Goal: Information Seeking & Learning: Learn about a topic

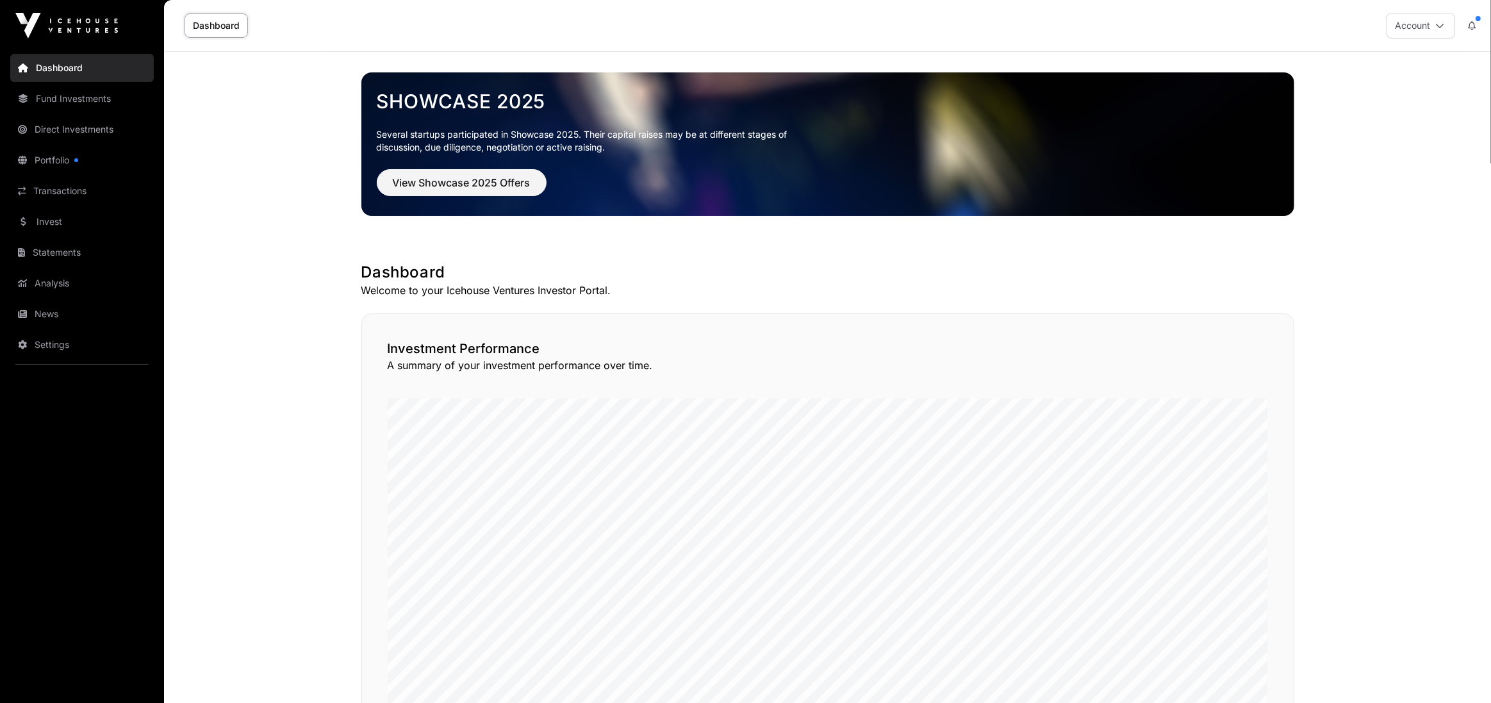
click at [102, 166] on link "Portfolio" at bounding box center [82, 160] width 144 height 28
click at [103, 165] on link "Portfolio" at bounding box center [82, 160] width 144 height 28
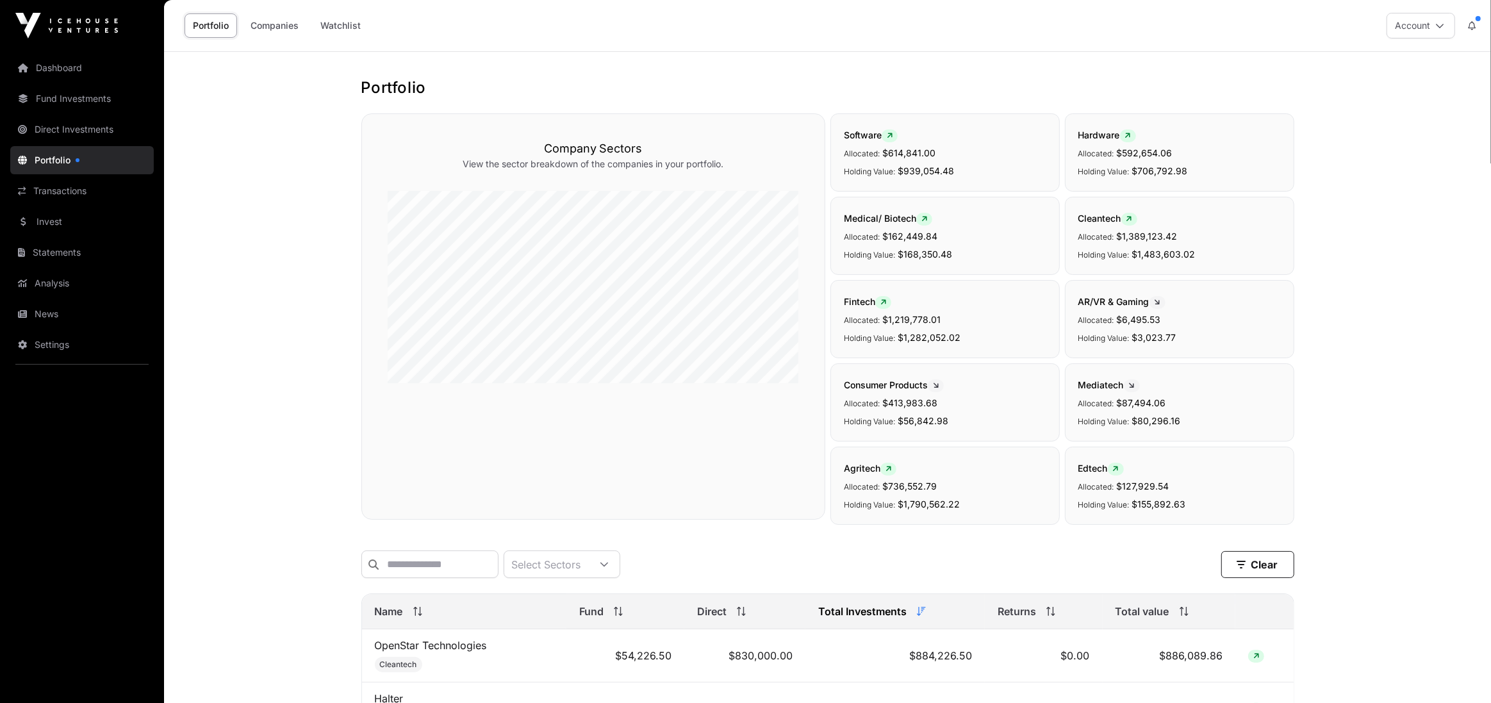
click at [1472, 22] on icon at bounding box center [1472, 25] width 8 height 9
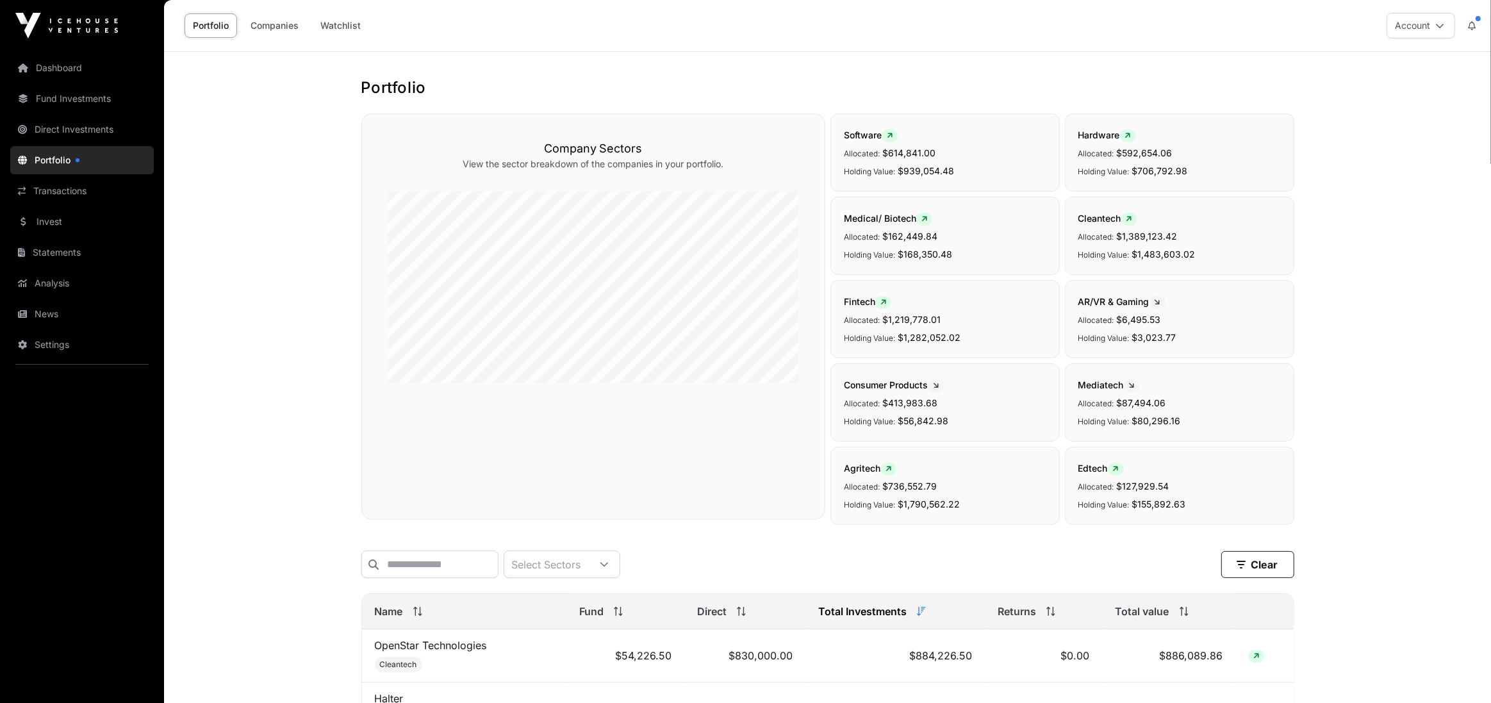
click at [1475, 22] on icon at bounding box center [1472, 25] width 8 height 9
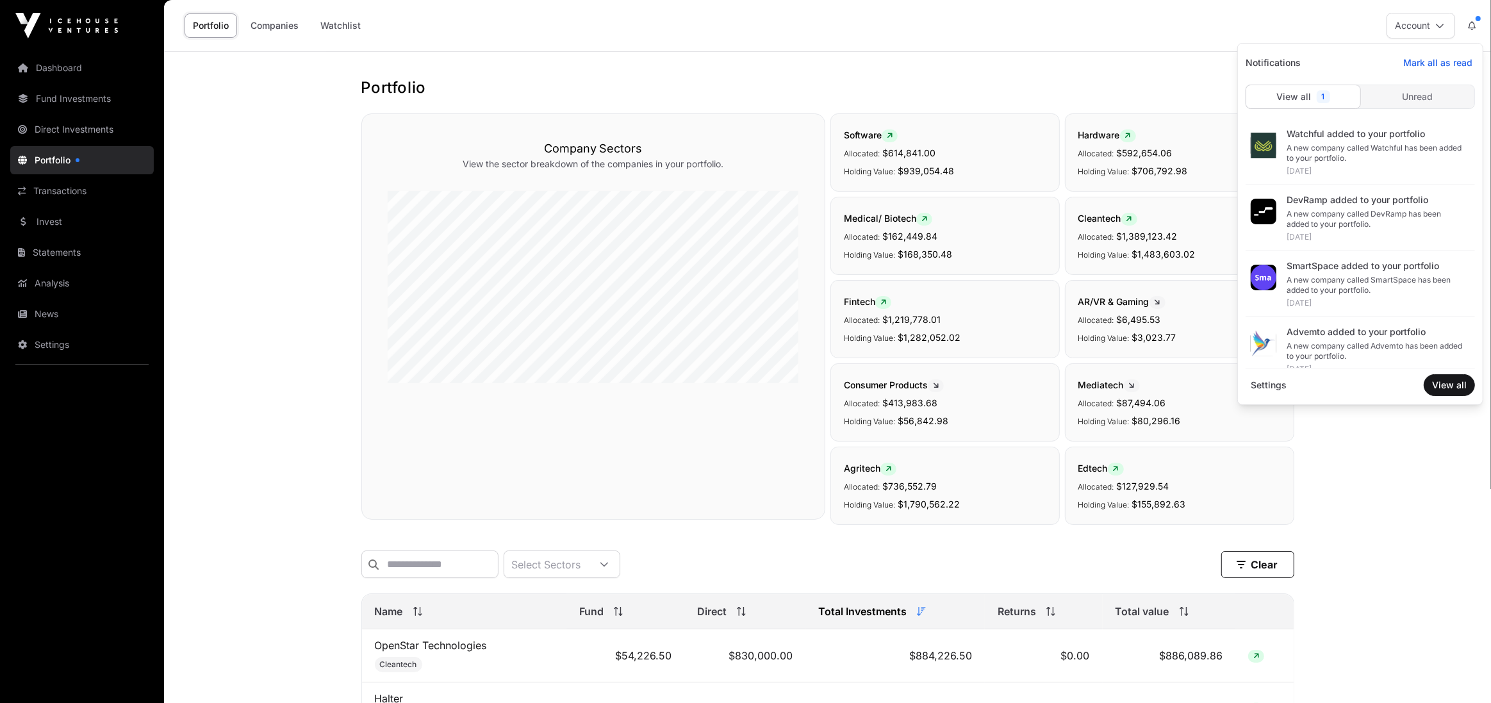
scroll to position [294, 0]
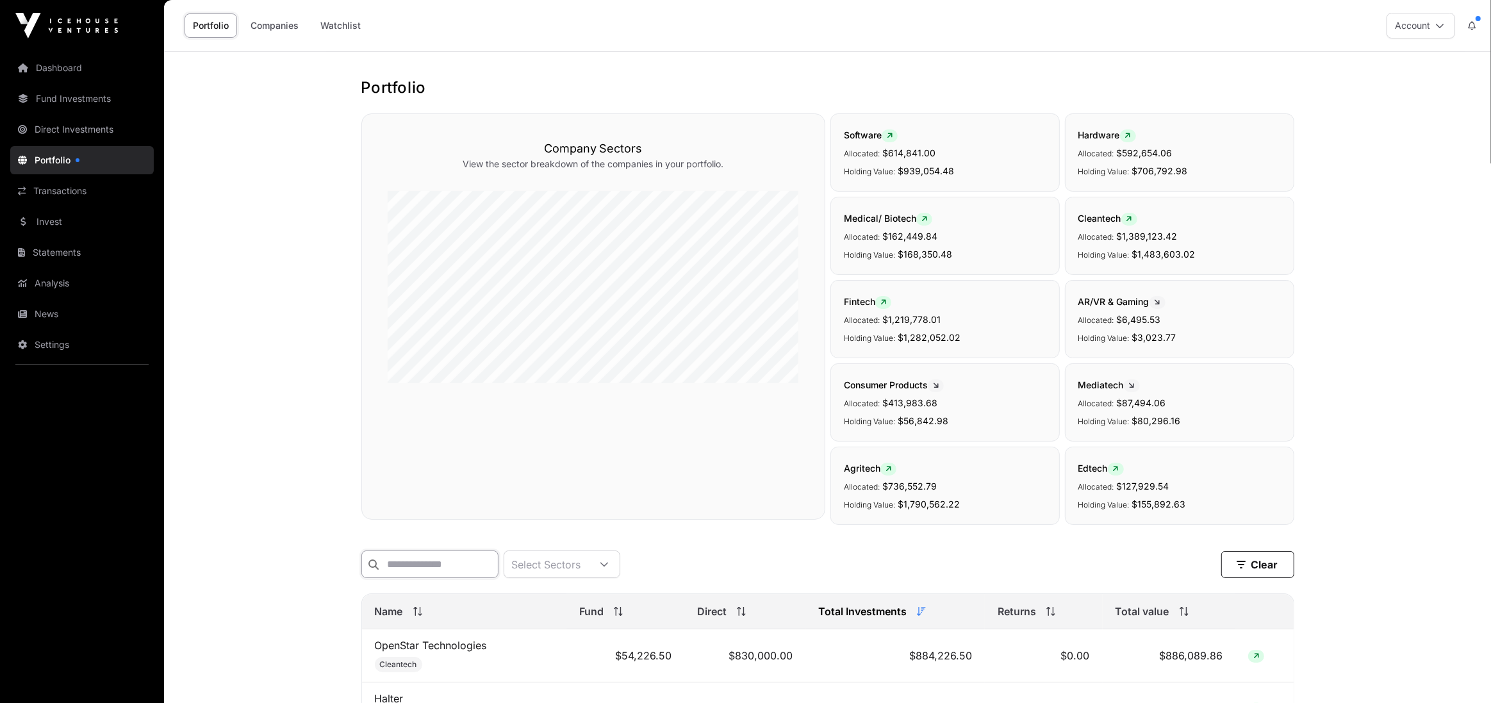
click at [447, 565] on input "text" at bounding box center [429, 564] width 137 height 28
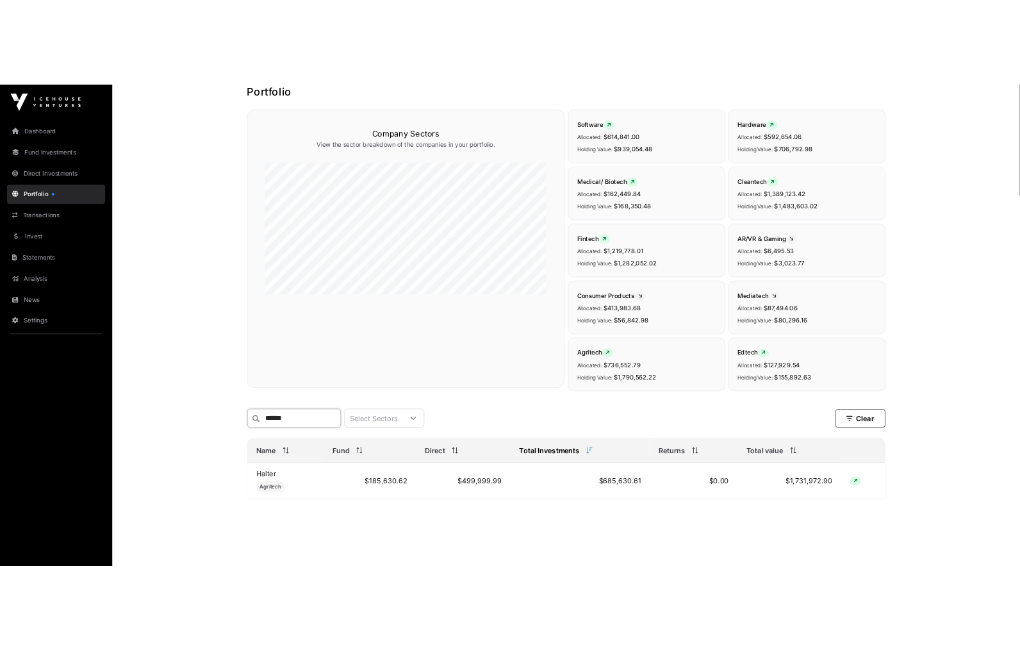
scroll to position [87, 0]
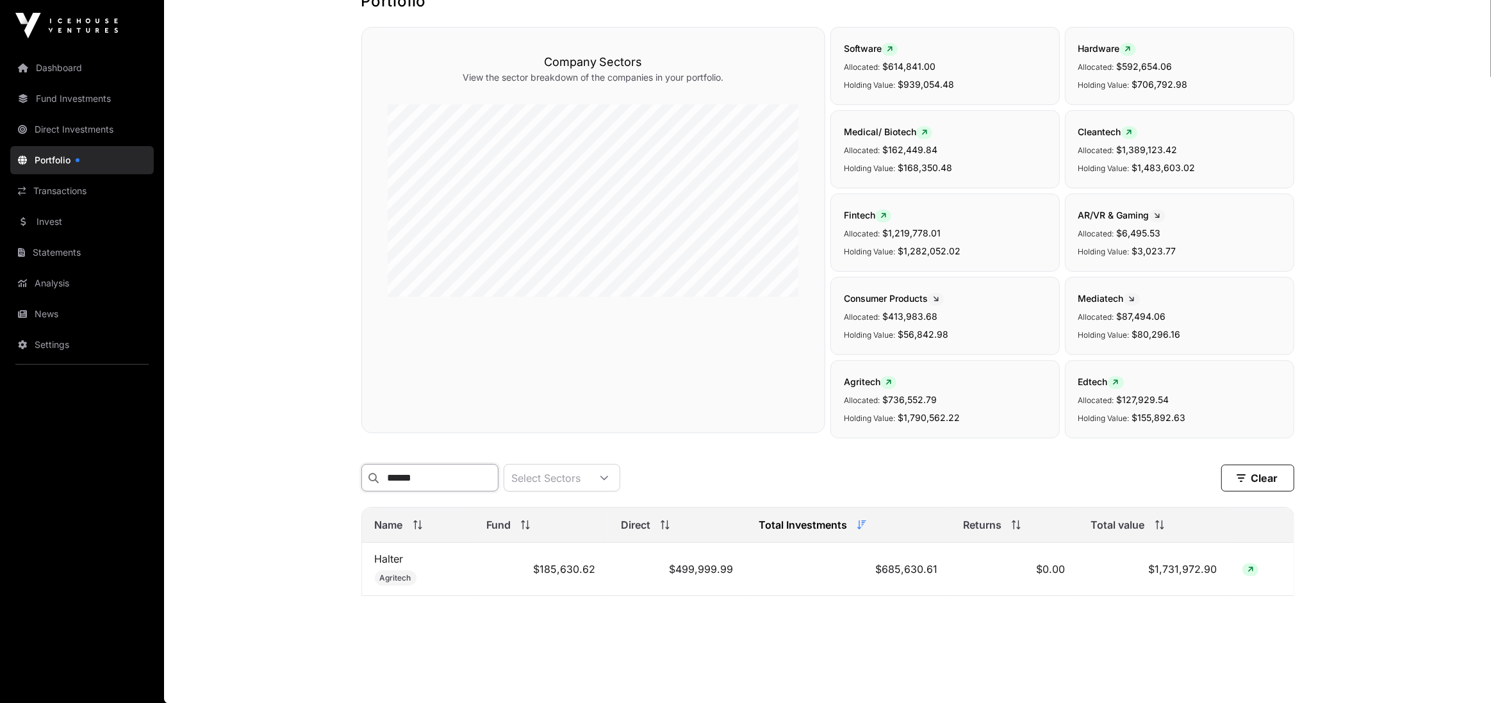
type input "******"
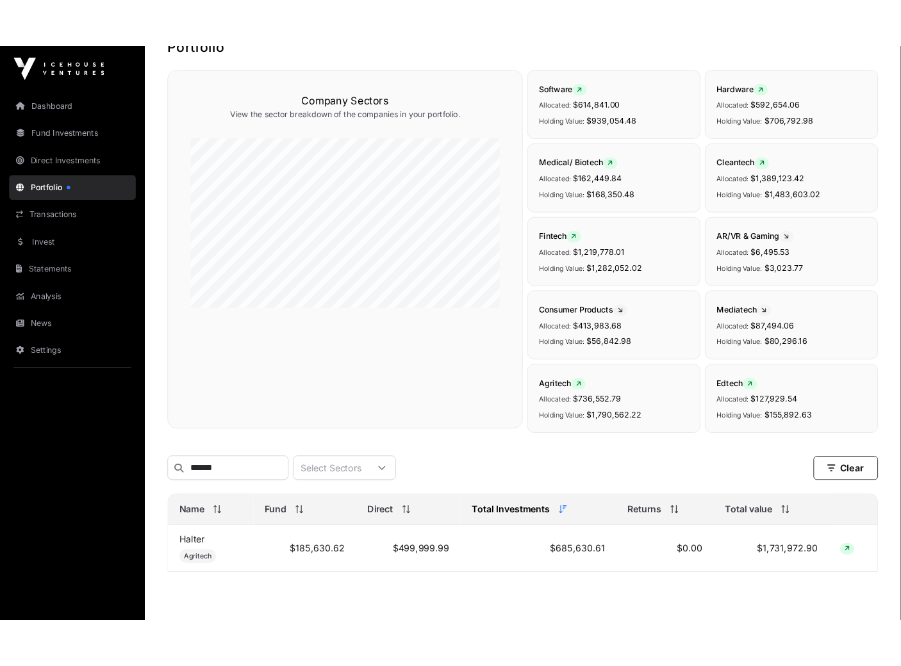
scroll to position [85, 0]
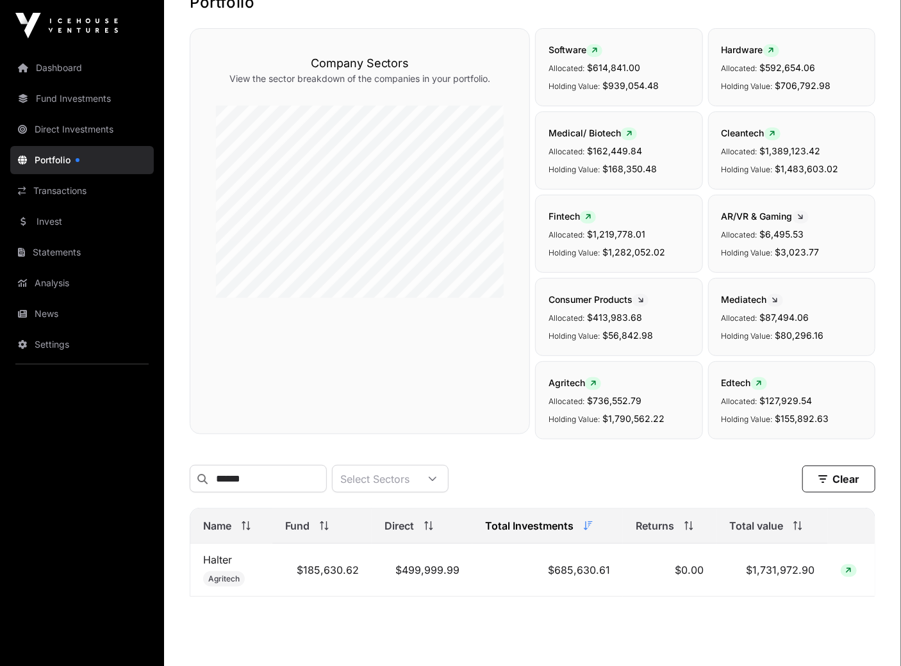
click at [96, 58] on link "Dashboard" at bounding box center [82, 68] width 144 height 28
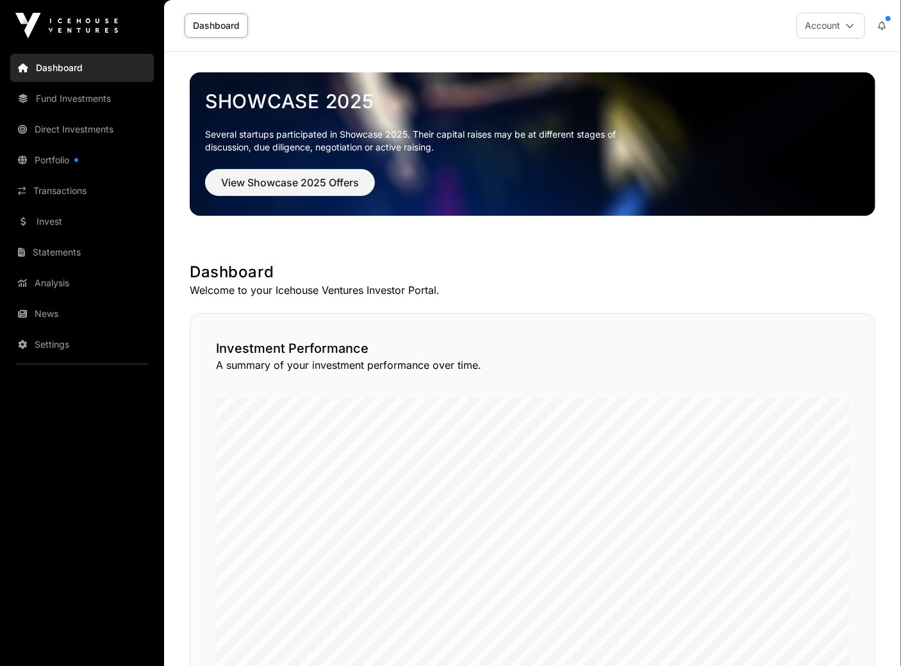
click at [61, 153] on link "Portfolio" at bounding box center [82, 160] width 144 height 28
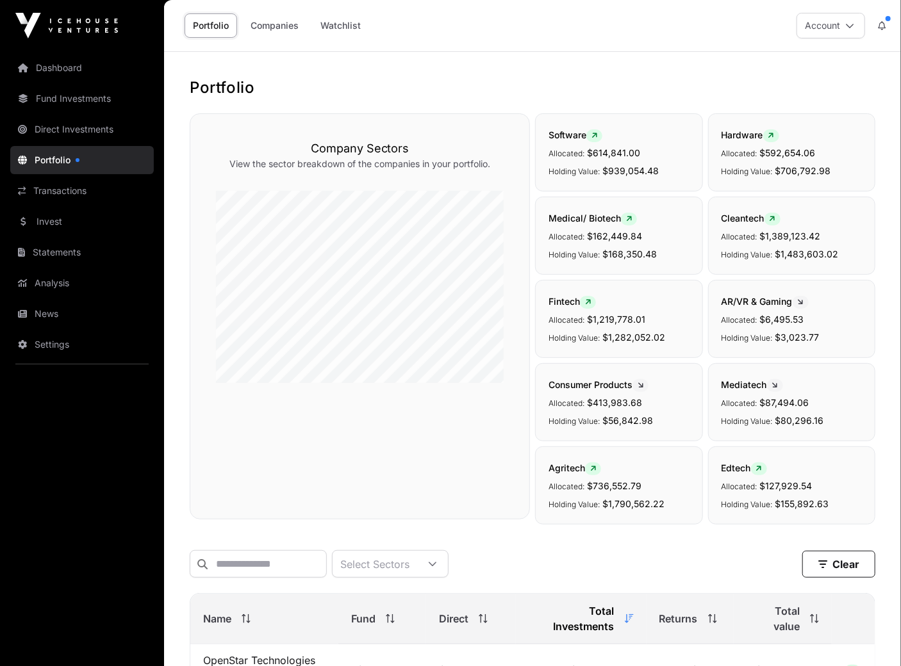
click at [882, 27] on icon at bounding box center [882, 25] width 8 height 9
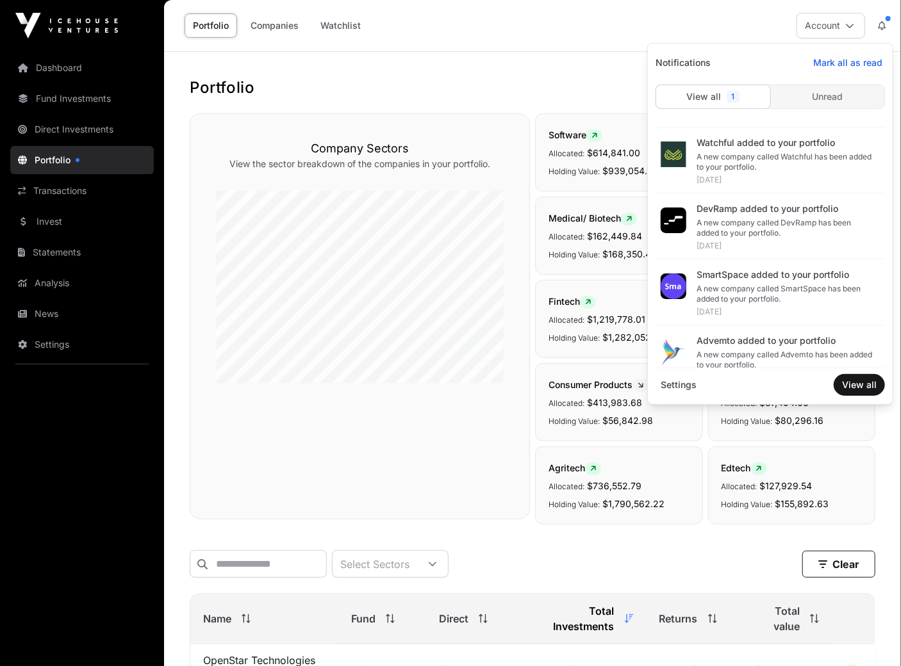
scroll to position [265, 0]
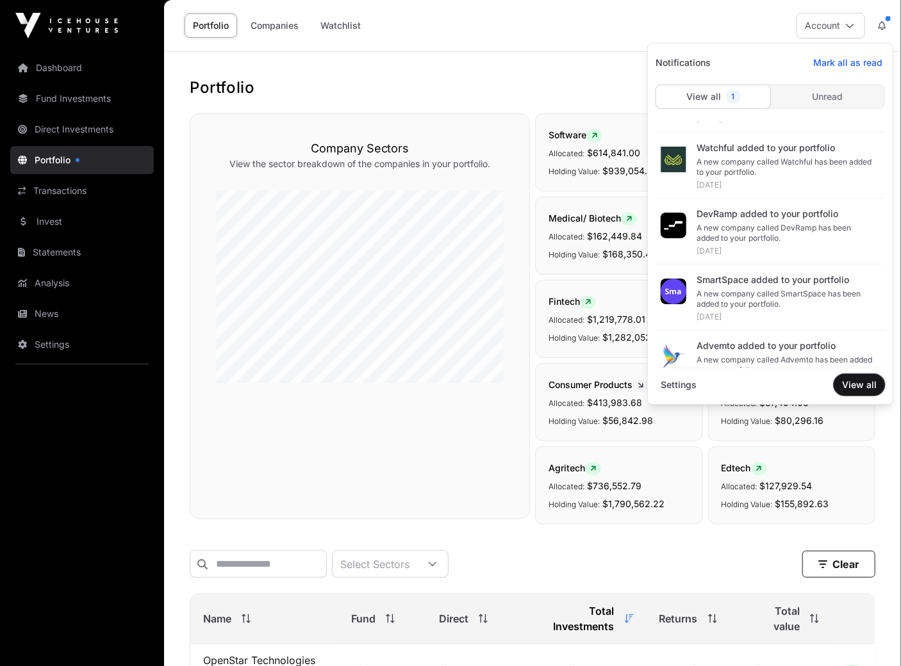
click at [865, 384] on span "View all" at bounding box center [859, 385] width 35 height 13
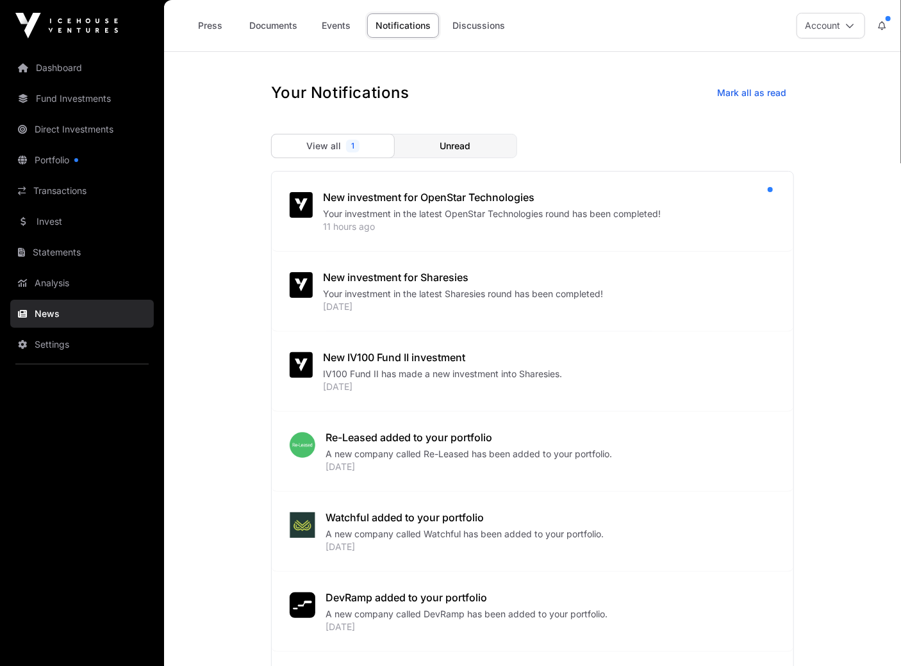
click at [60, 161] on link "Portfolio" at bounding box center [82, 160] width 144 height 28
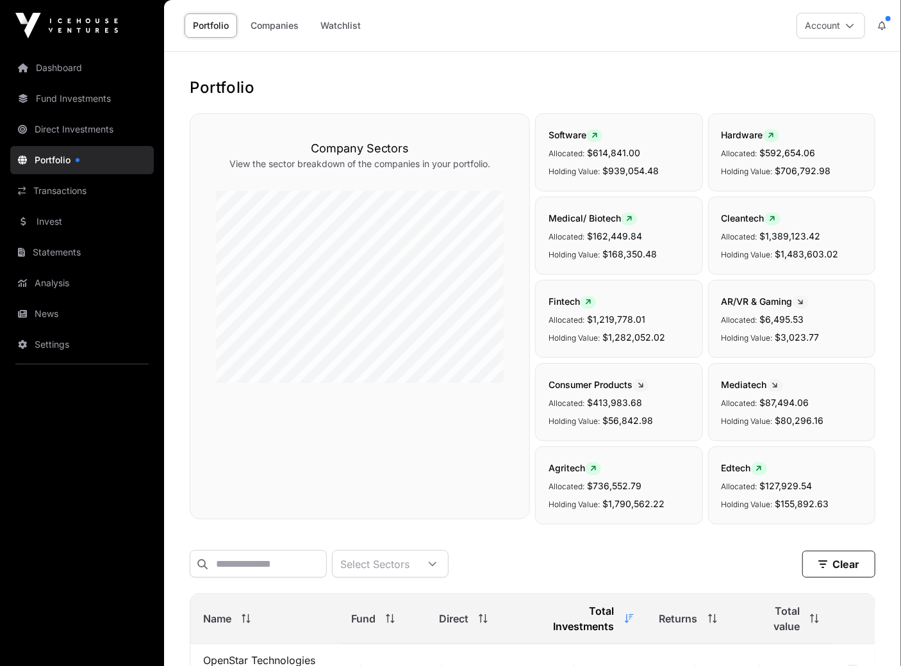
click at [67, 187] on link "Transactions" at bounding box center [82, 191] width 144 height 28
click at [56, 217] on link "Invest" at bounding box center [82, 222] width 144 height 28
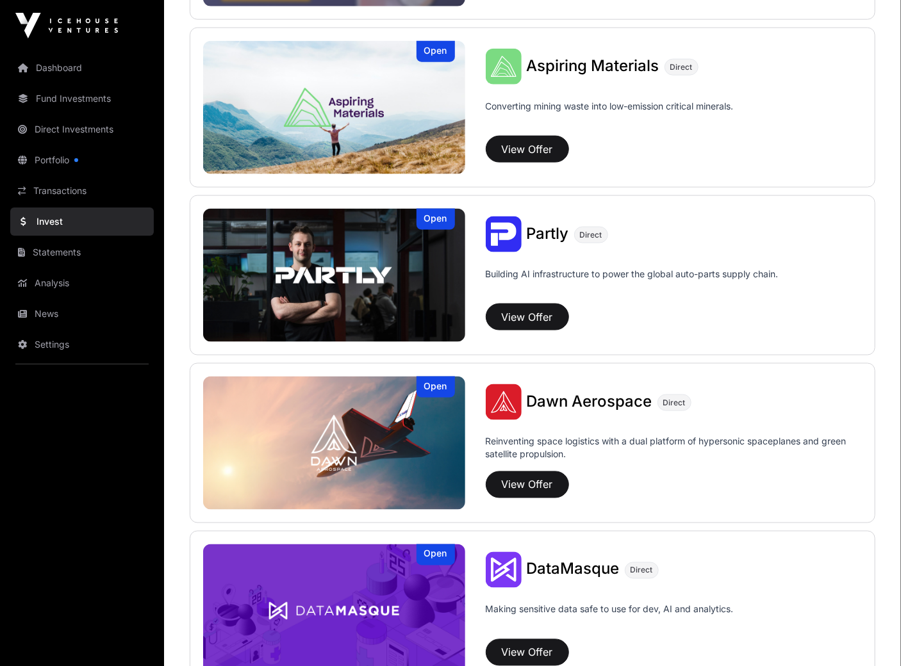
scroll to position [940, 0]
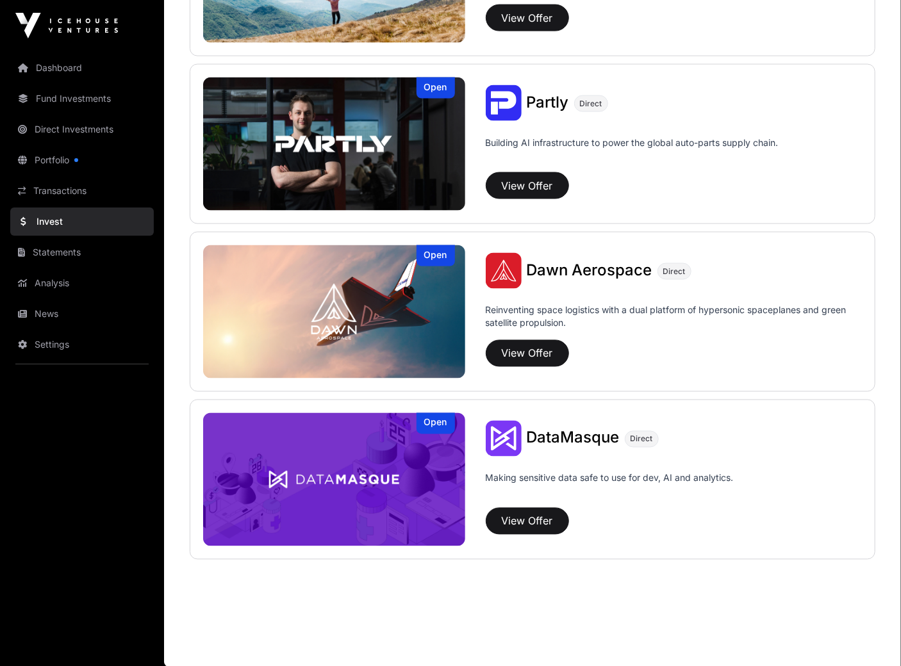
click at [521, 519] on button "View Offer" at bounding box center [527, 521] width 83 height 27
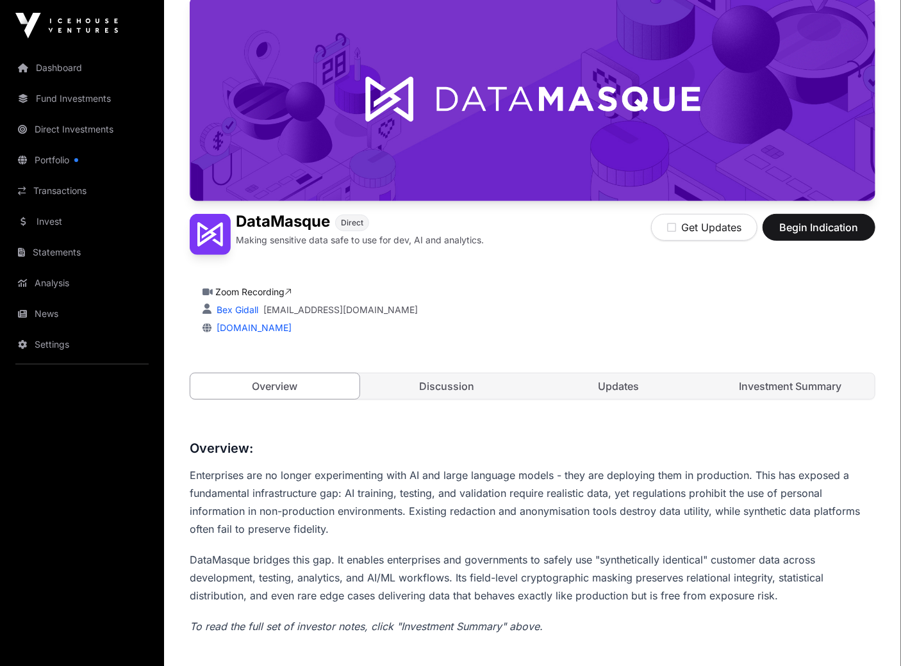
scroll to position [126, 0]
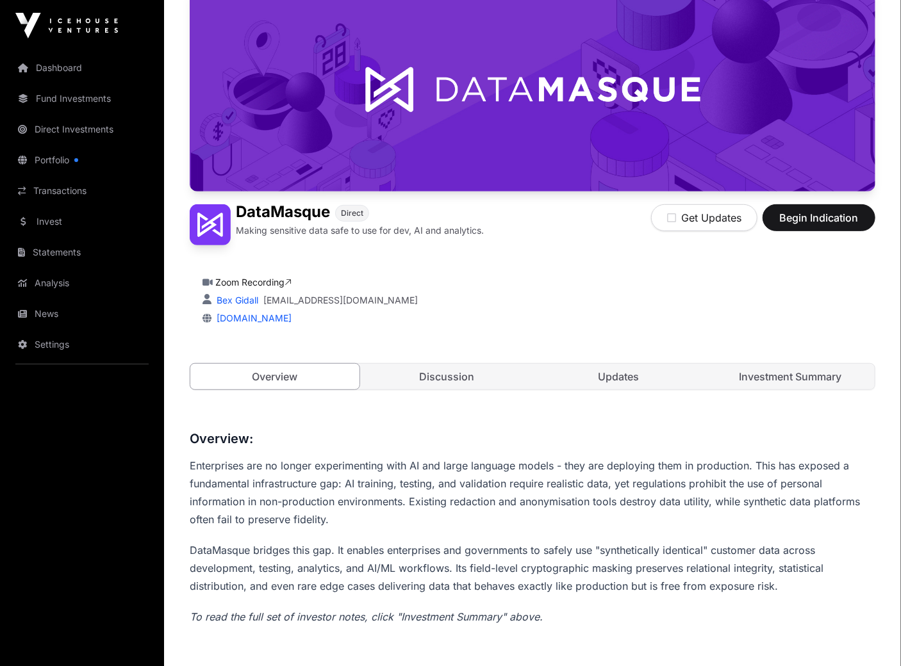
click at [481, 376] on link "Discussion" at bounding box center [446, 377] width 169 height 26
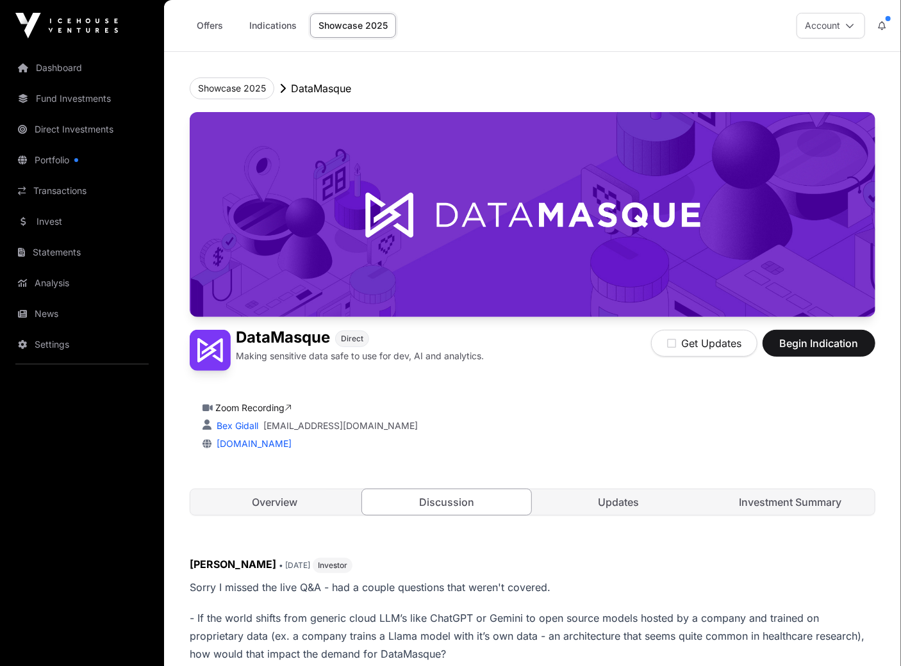
click at [602, 487] on div "DataMasque Direct Making sensitive data safe to use for dev, AI and analytics. …" at bounding box center [533, 326] width 686 height 429
click at [605, 496] on link "Updates" at bounding box center [618, 503] width 169 height 26
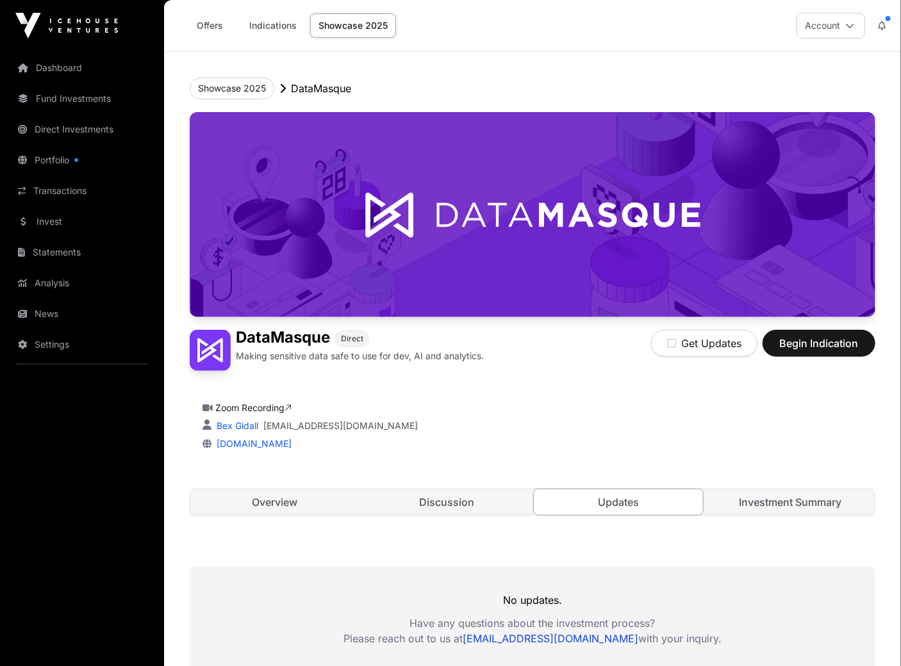
click at [797, 502] on link "Investment Summary" at bounding box center [790, 503] width 169 height 26
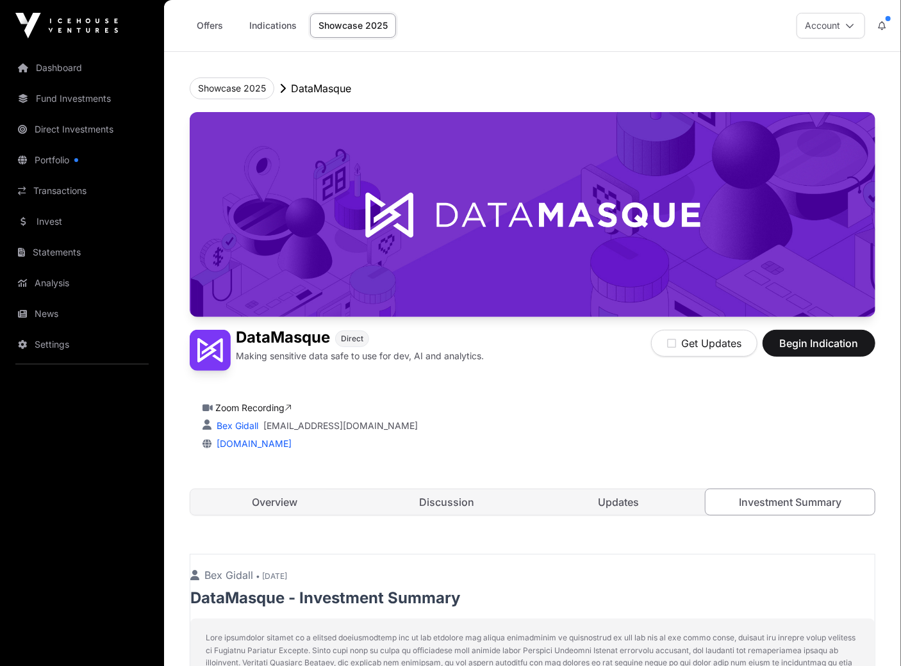
click at [270, 335] on h1 "DataMasque" at bounding box center [283, 338] width 94 height 17
copy h1 "DataMasque"
click at [49, 156] on link "Portfolio" at bounding box center [82, 160] width 144 height 28
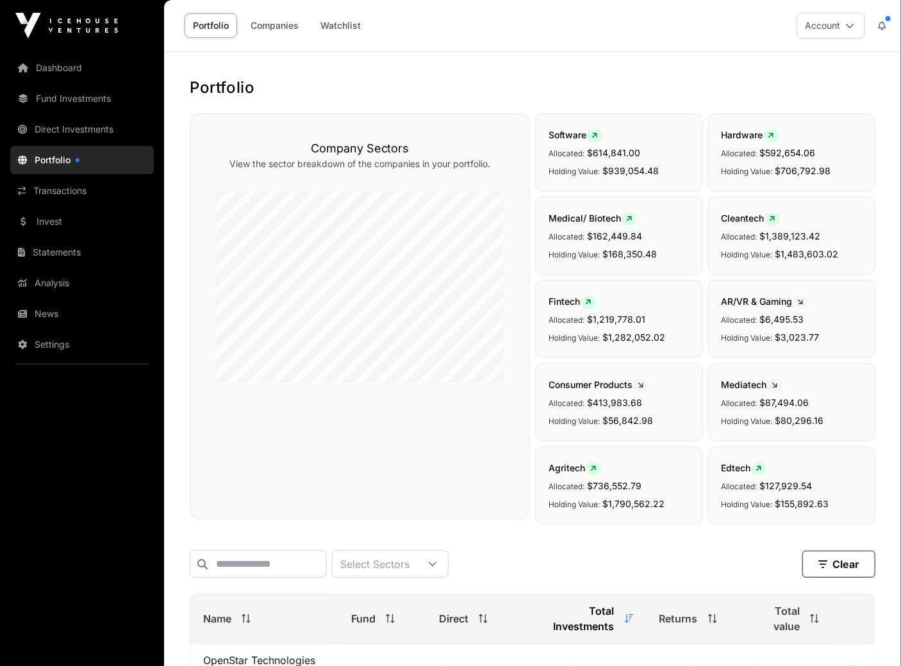
click at [261, 552] on div "Select Sectors Clear Filters" at bounding box center [533, 564] width 686 height 48
click at [260, 565] on input "text" at bounding box center [258, 564] width 137 height 28
paste input "**********"
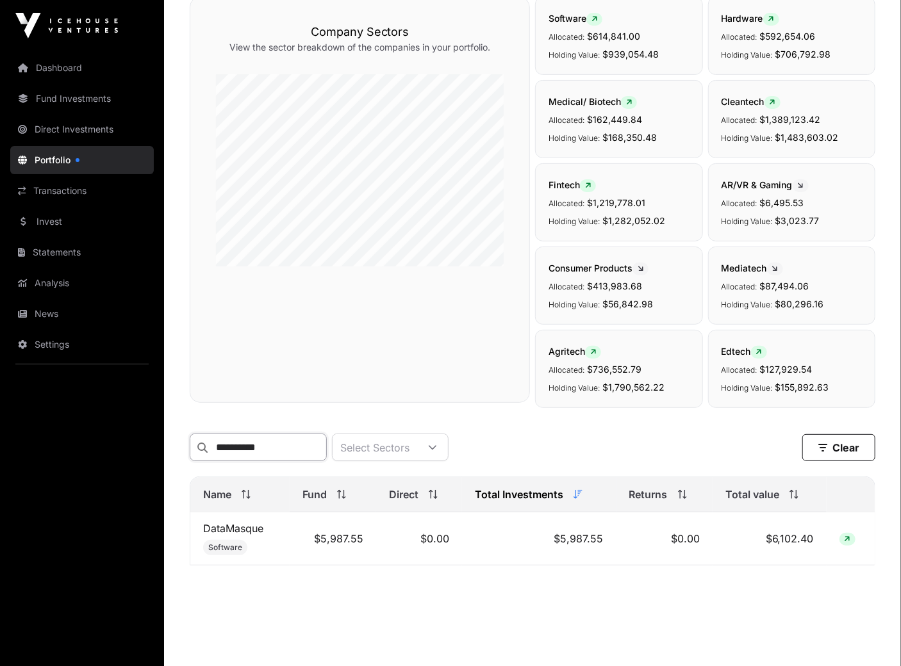
scroll to position [123, 0]
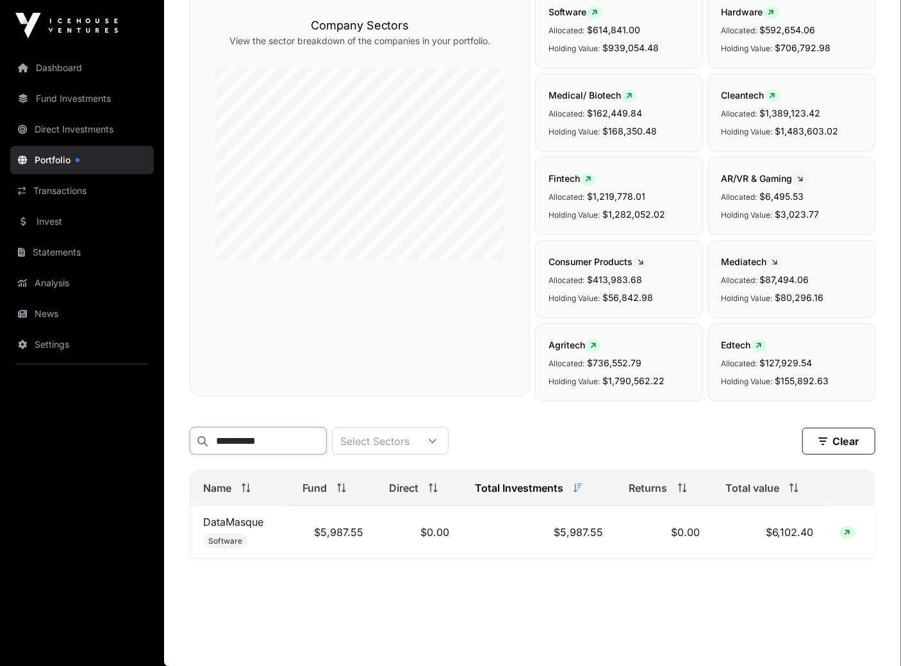
type input "**********"
click at [224, 520] on link "DataMasque" at bounding box center [233, 522] width 60 height 13
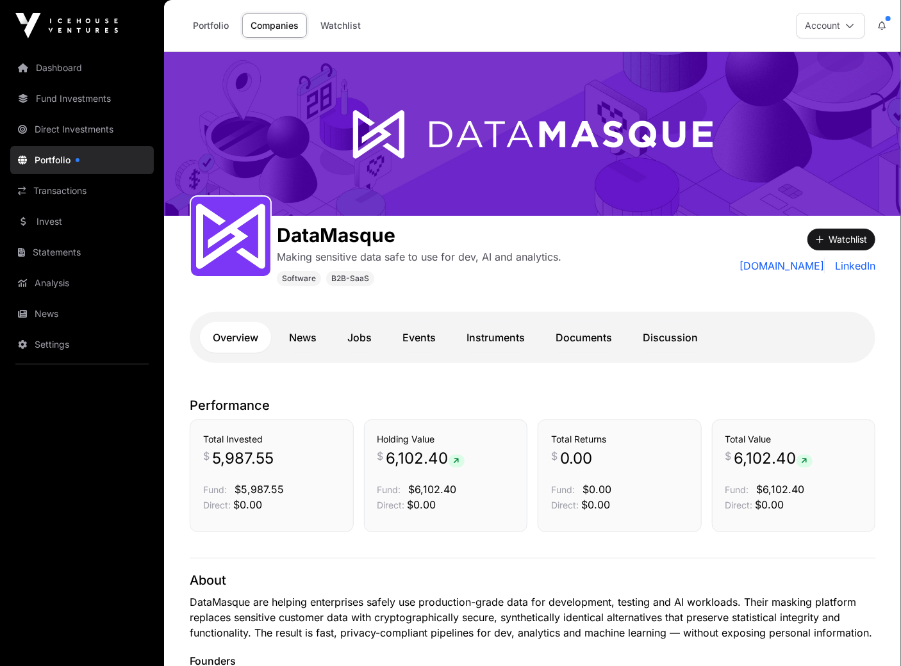
click at [584, 278] on div "DataMasque Making sensitive data safe to use for dev, AI and analytics. Softwar…" at bounding box center [447, 251] width 515 height 70
